Goal: Navigation & Orientation: Find specific page/section

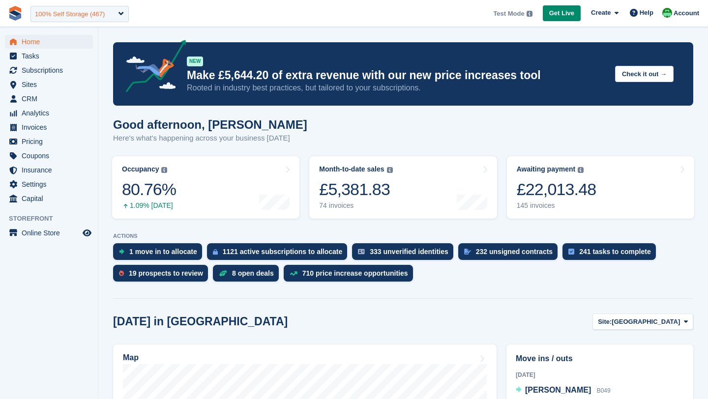
click at [59, 16] on div "100% Self Storage (467)" at bounding box center [70, 14] width 70 height 10
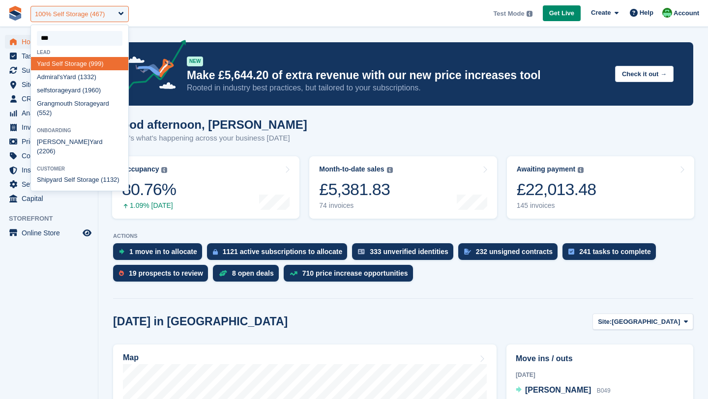
type input "****"
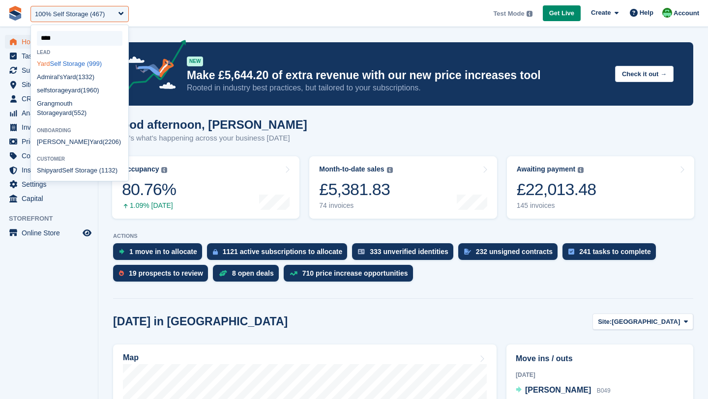
click at [61, 66] on div "Yard Self Storage (999)" at bounding box center [79, 63] width 97 height 13
select select "***"
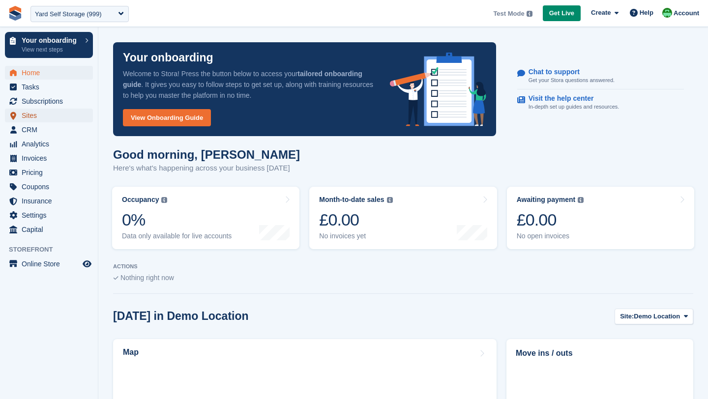
click at [22, 115] on span "Sites" at bounding box center [51, 116] width 59 height 14
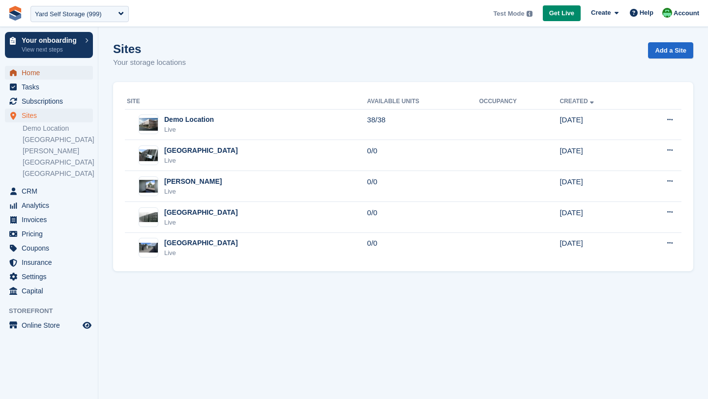
click at [33, 76] on span "Home" at bounding box center [51, 73] width 59 height 14
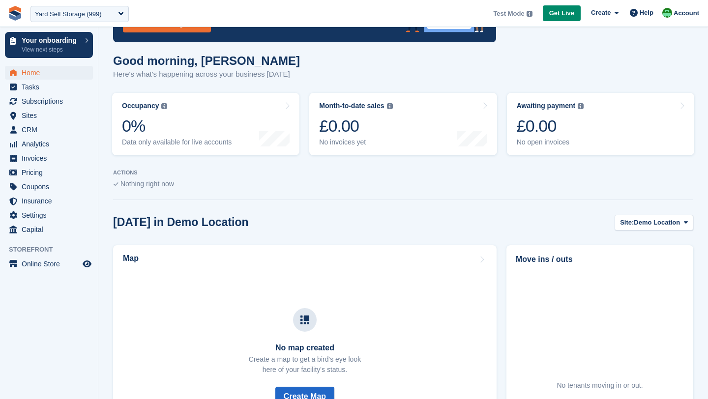
scroll to position [88, 0]
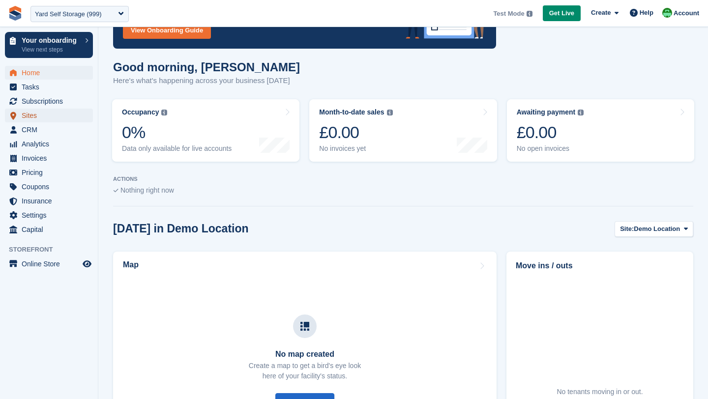
click at [30, 118] on span "Sites" at bounding box center [51, 116] width 59 height 14
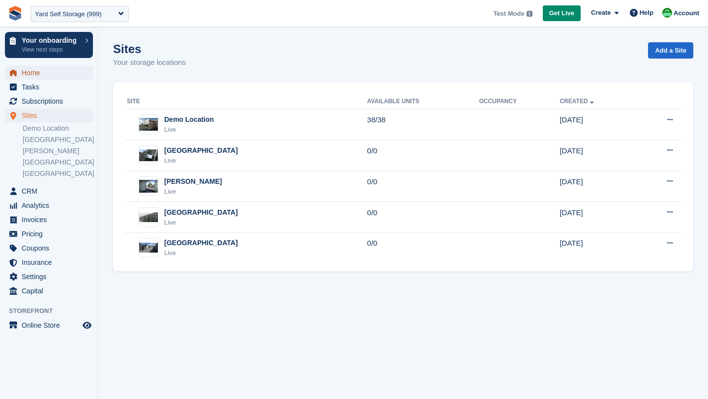
click at [29, 71] on span "Home" at bounding box center [51, 73] width 59 height 14
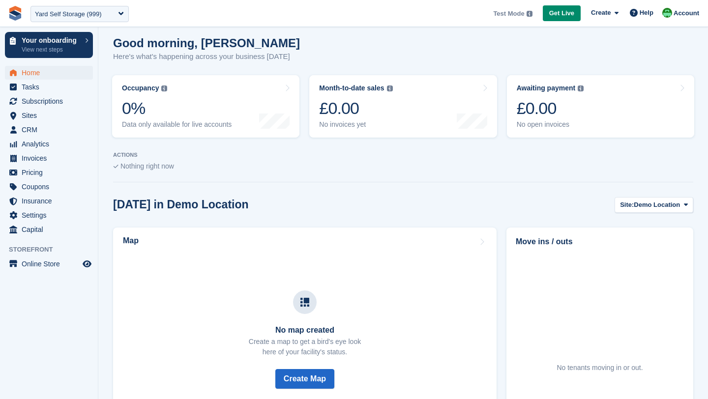
scroll to position [113, 0]
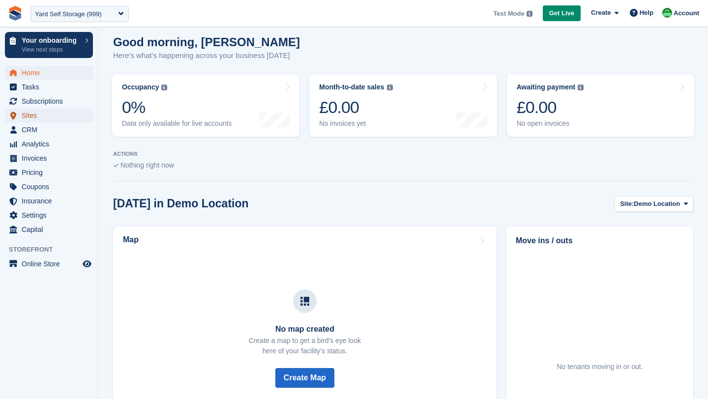
click at [31, 114] on span "Sites" at bounding box center [51, 116] width 59 height 14
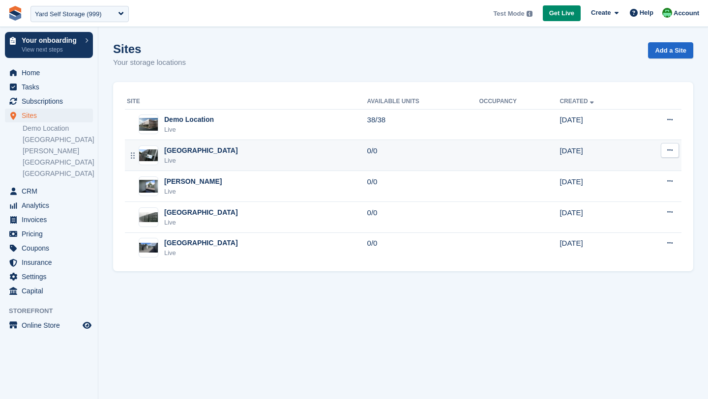
click at [191, 151] on div "[GEOGRAPHIC_DATA]" at bounding box center [201, 151] width 74 height 10
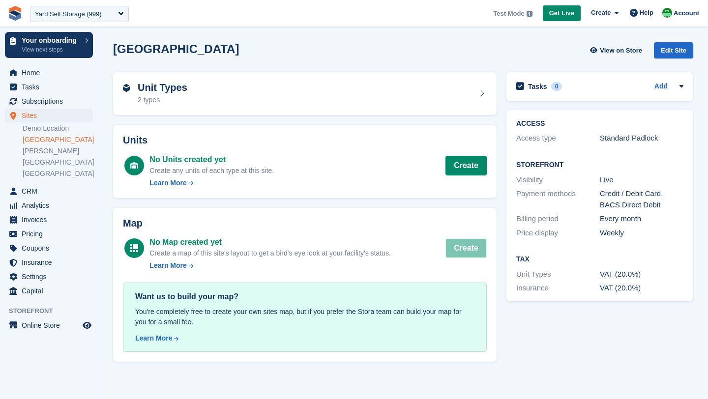
click at [224, 122] on div "Units No Units created yet Create any units of each type at this site. Learn Mo…" at bounding box center [305, 161] width 394 height 83
click at [208, 108] on div "Unit Types 2 types" at bounding box center [305, 93] width 384 height 43
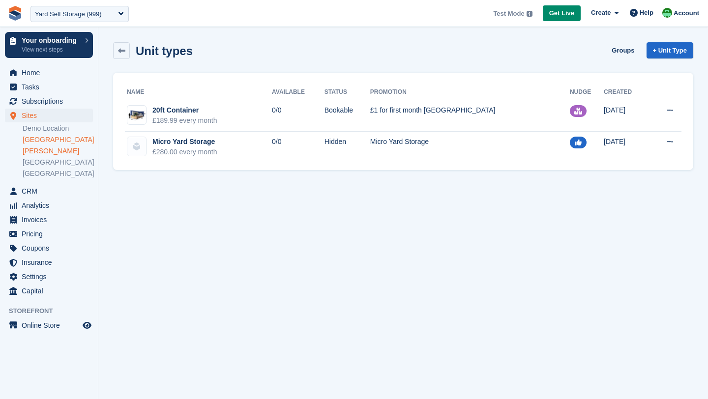
click at [37, 153] on link "[PERSON_NAME]" at bounding box center [58, 151] width 70 height 9
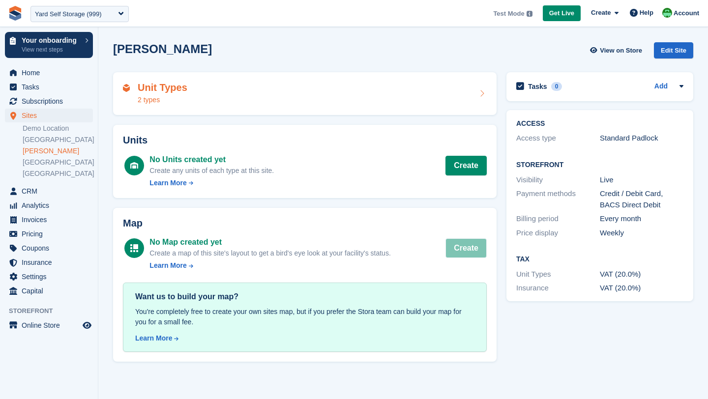
click at [195, 94] on div "Unit Types 2 types" at bounding box center [305, 94] width 364 height 24
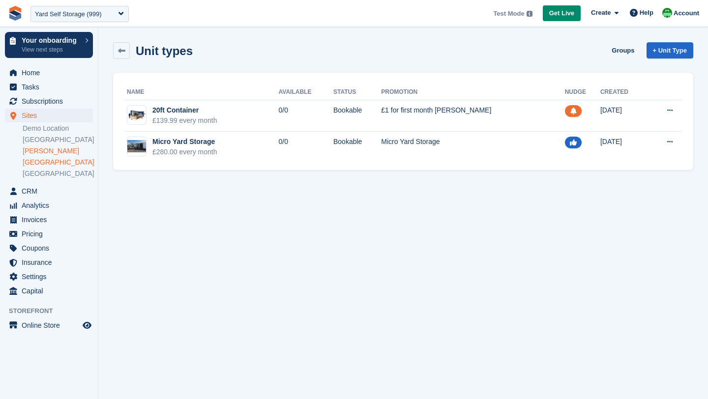
click at [35, 158] on link "[GEOGRAPHIC_DATA]" at bounding box center [58, 162] width 70 height 9
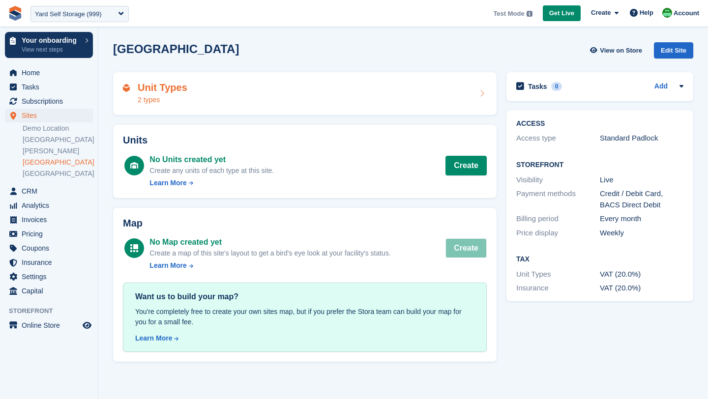
click at [164, 81] on div "Unit Types 2 types" at bounding box center [305, 93] width 384 height 43
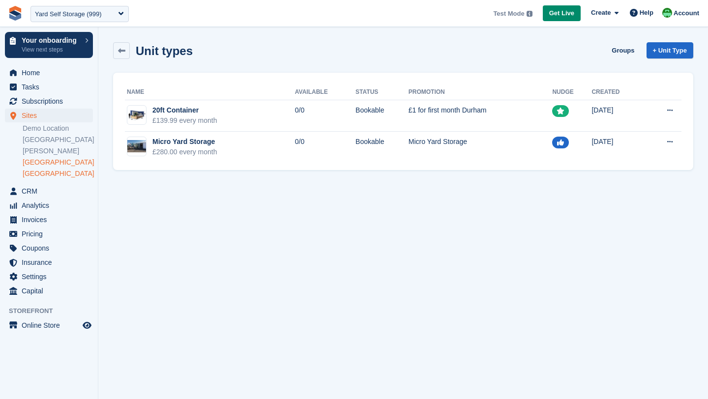
click at [39, 174] on link "[GEOGRAPHIC_DATA]" at bounding box center [58, 173] width 70 height 9
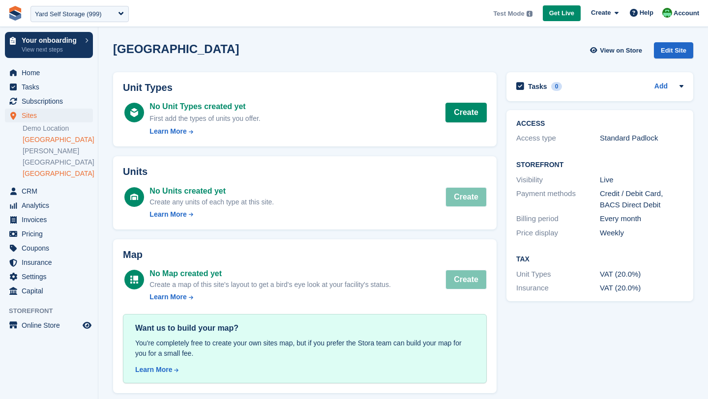
click at [41, 142] on link "[GEOGRAPHIC_DATA]" at bounding box center [58, 139] width 70 height 9
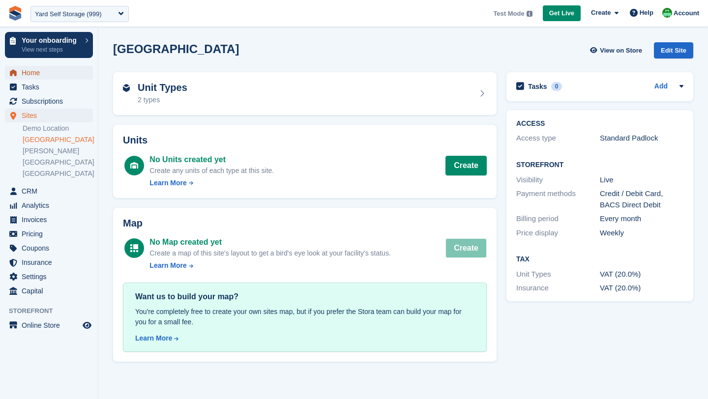
click at [29, 72] on span "Home" at bounding box center [51, 73] width 59 height 14
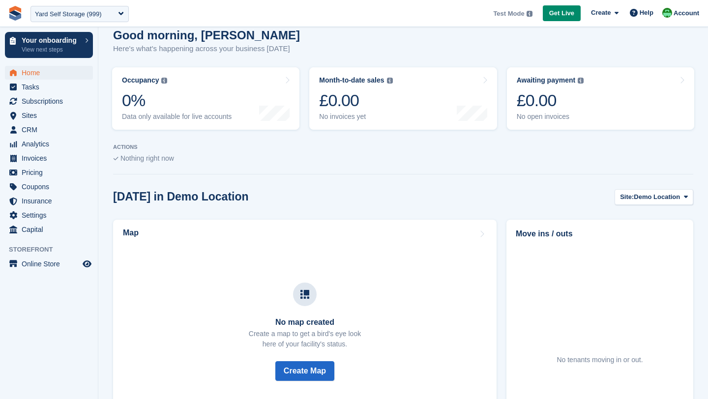
scroll to position [119, 0]
click at [35, 217] on span "Settings" at bounding box center [51, 216] width 59 height 14
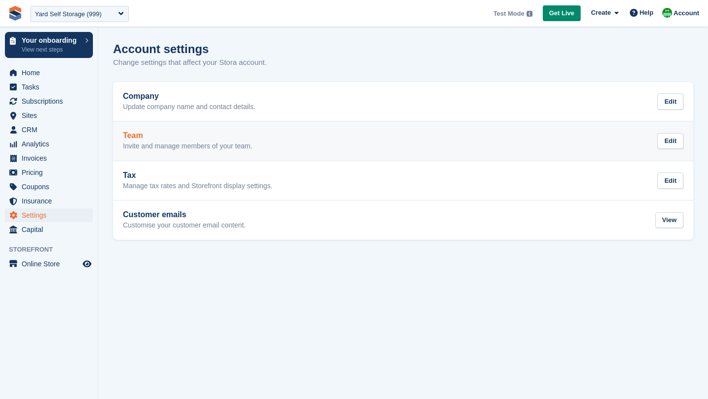
click at [244, 144] on p "Invite and manage members of your team." at bounding box center [187, 146] width 129 height 9
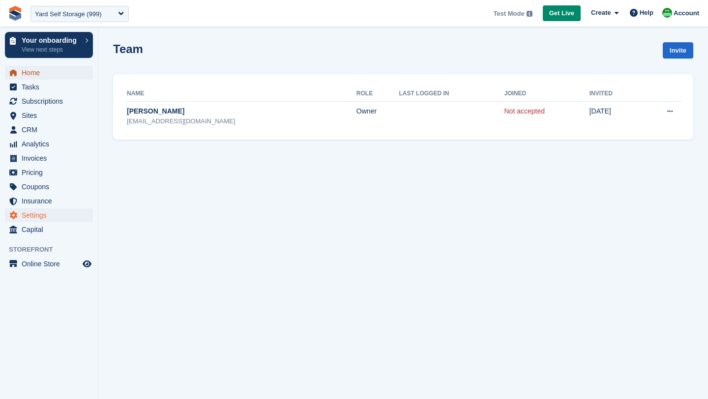
click at [38, 72] on span "Home" at bounding box center [51, 73] width 59 height 14
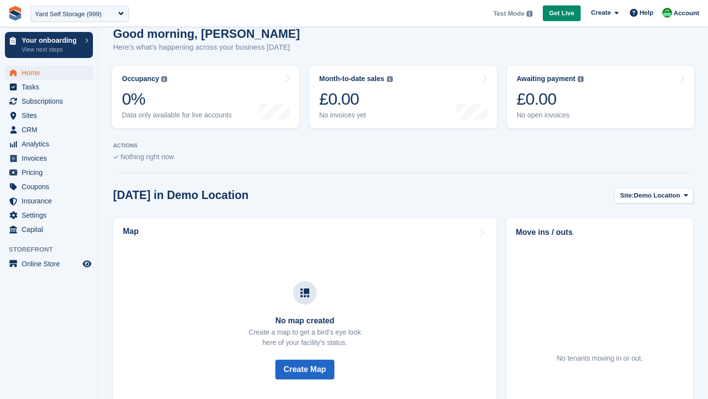
scroll to position [118, 0]
